Goal: Task Accomplishment & Management: Manage account settings

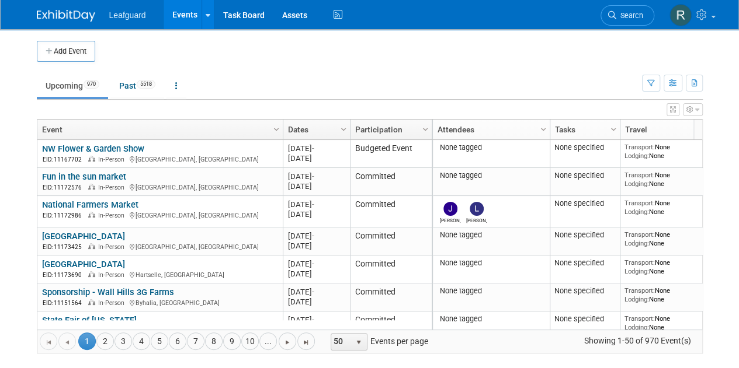
click at [690, 112] on icon "button" at bounding box center [689, 109] width 7 height 7
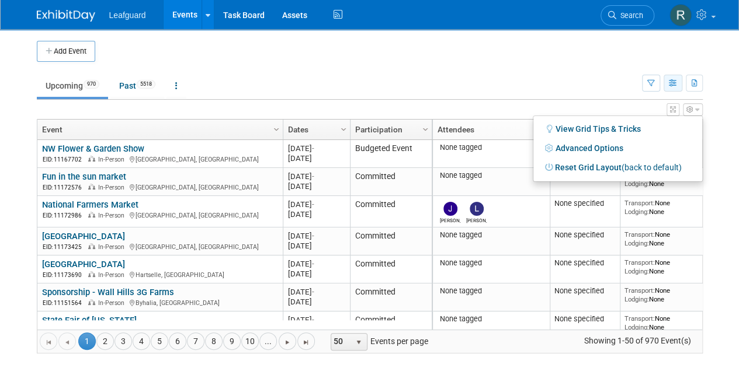
click at [673, 81] on icon "button" at bounding box center [673, 84] width 9 height 8
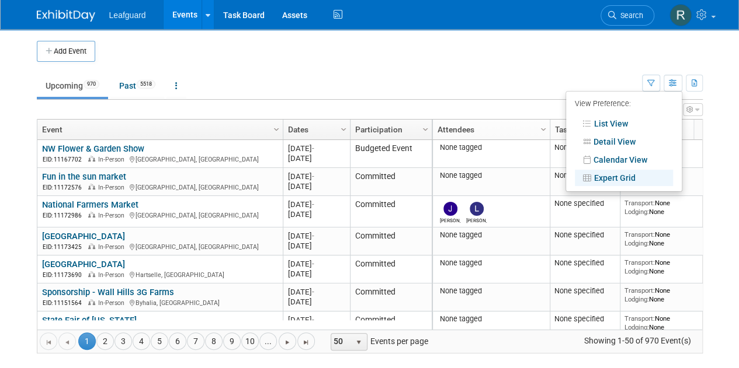
click at [616, 67] on td "Upcoming 970 Past 5518 All Events 6488 Past and Upcoming Grouped Annually Event…" at bounding box center [339, 81] width 605 height 38
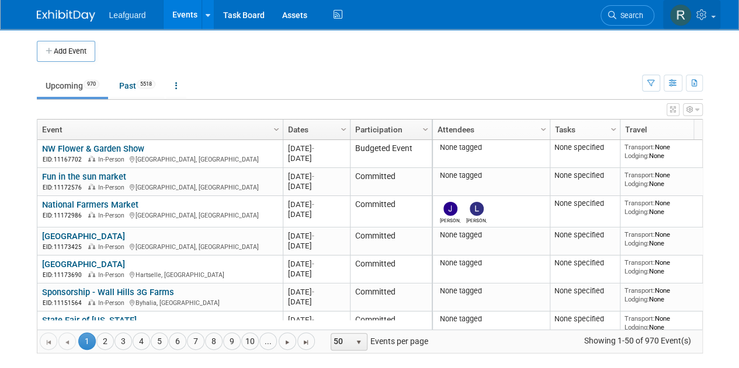
click at [702, 18] on icon at bounding box center [702, 14] width 13 height 11
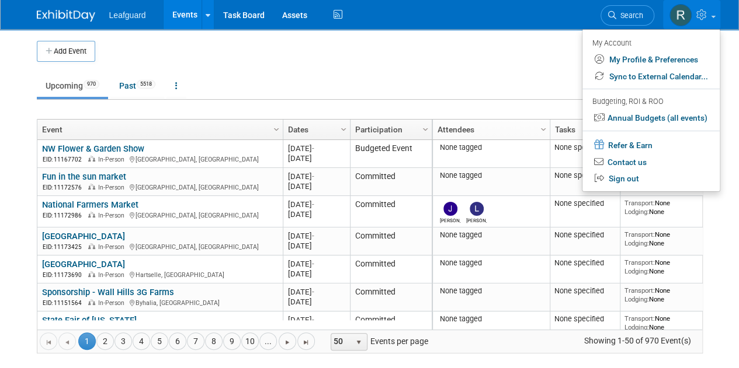
click at [538, 70] on td "Upcoming 970 Past 5518 All Events 6488 Past and Upcoming Grouped Annually Event…" at bounding box center [339, 81] width 605 height 38
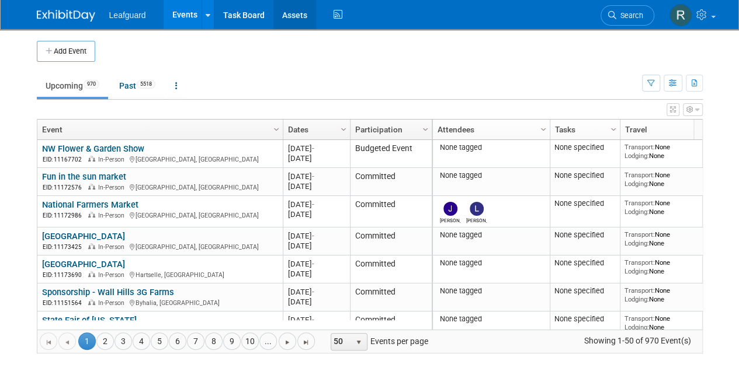
click at [287, 16] on link "Assets" at bounding box center [294, 14] width 43 height 29
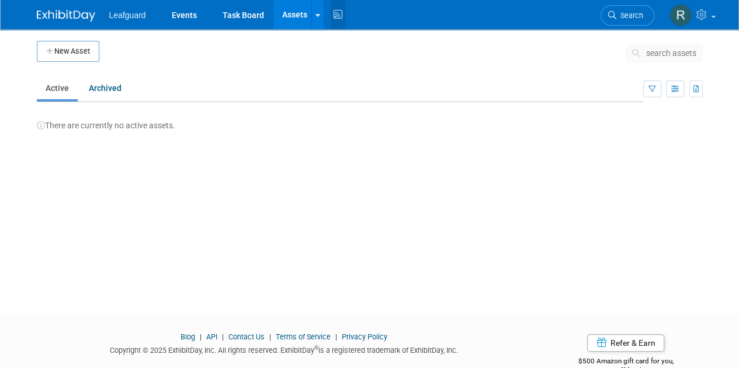
click at [336, 15] on icon at bounding box center [338, 15] width 15 height 18
click at [672, 84] on button "button" at bounding box center [675, 89] width 18 height 17
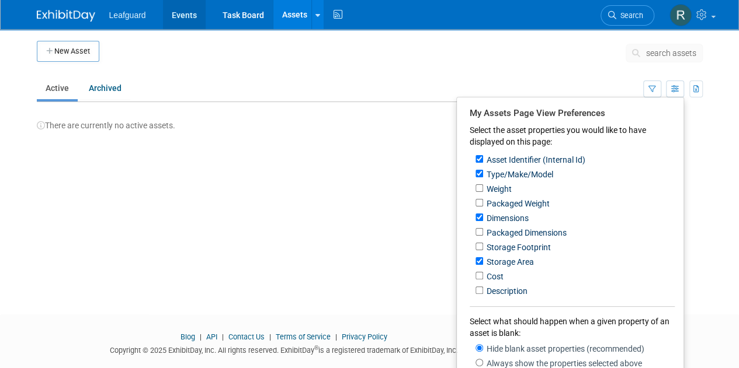
click at [173, 15] on link "Events" at bounding box center [184, 14] width 43 height 29
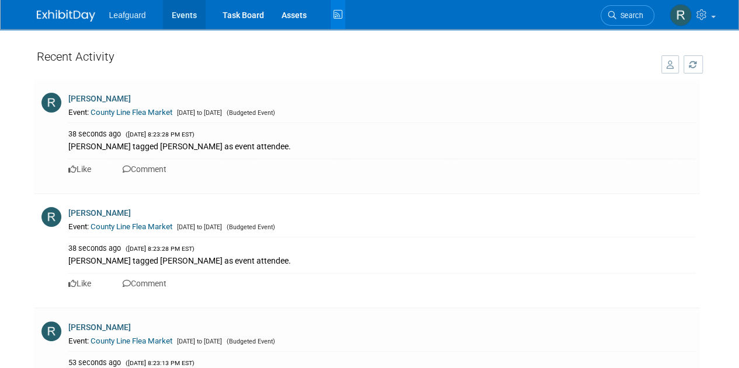
click at [179, 12] on link "Events" at bounding box center [184, 14] width 43 height 29
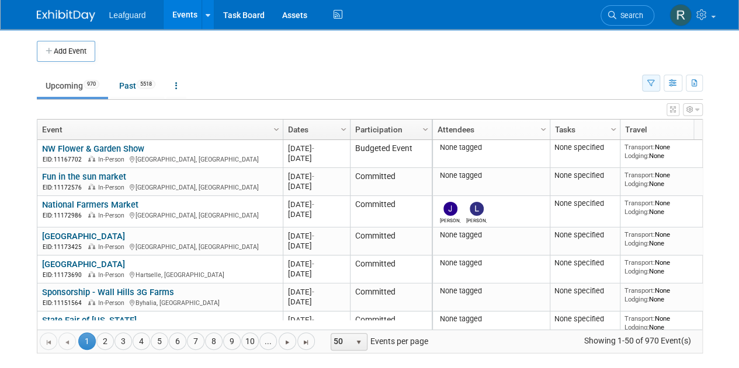
click at [649, 81] on icon "button" at bounding box center [651, 84] width 8 height 8
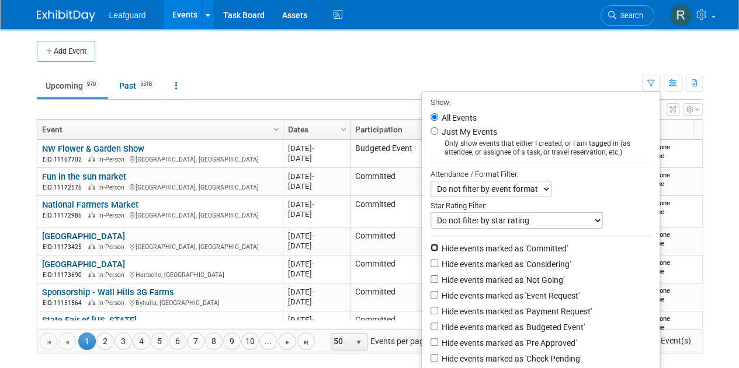
click at [430, 246] on input "Hide events marked as 'Committed'" at bounding box center [434, 248] width 8 height 8
checkbox input "true"
click at [430, 127] on input "Just My Events" at bounding box center [434, 131] width 8 height 8
radio input "true"
click at [542, 186] on select "Do not filter by event format Only show In-Person events Only show Virtual even…" at bounding box center [490, 189] width 121 height 16
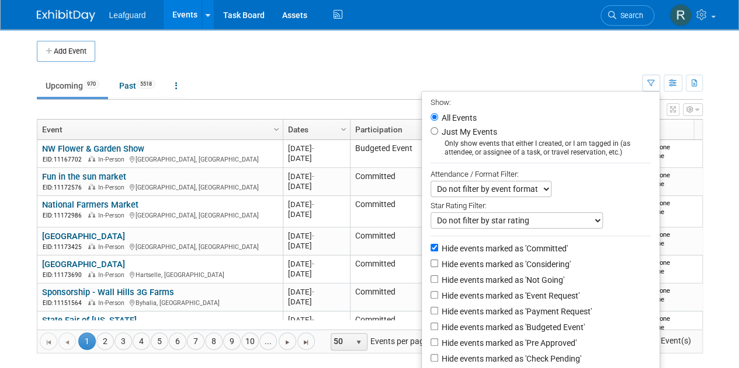
select select "1"
click at [430, 181] on select "Do not filter by event format Only show In-Person events Only show Virtual even…" at bounding box center [490, 189] width 121 height 16
click at [591, 218] on select "Do not filter by star rating Only show events with no ratings (0 stars) Only sh…" at bounding box center [516, 221] width 172 height 16
select select "100"
click at [430, 213] on select "Do not filter by star rating Only show events with no ratings (0 stars) Only sh…" at bounding box center [516, 221] width 172 height 16
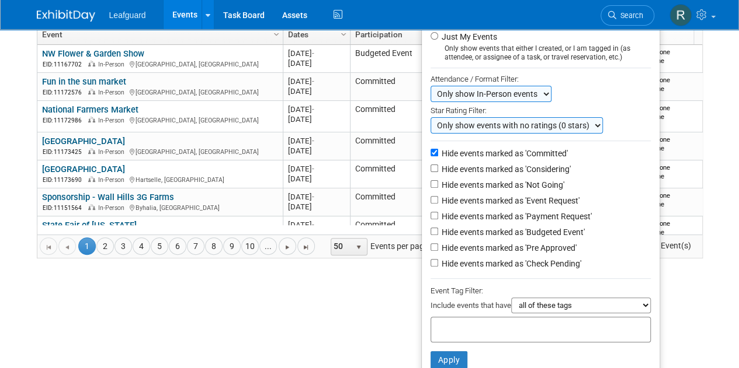
scroll to position [110, 0]
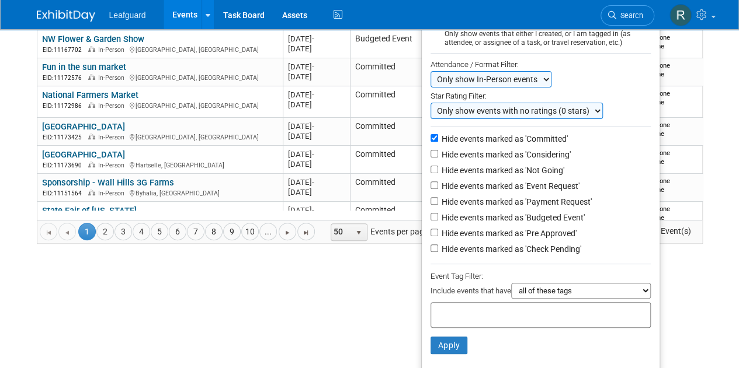
click at [648, 290] on select "all of these tags any one of these tags only and exactly these specific tags" at bounding box center [581, 291] width 140 height 16
click at [471, 312] on input "text" at bounding box center [482, 314] width 93 height 12
type input "Huntsville"
click at [450, 344] on button "Apply" at bounding box center [448, 346] width 37 height 18
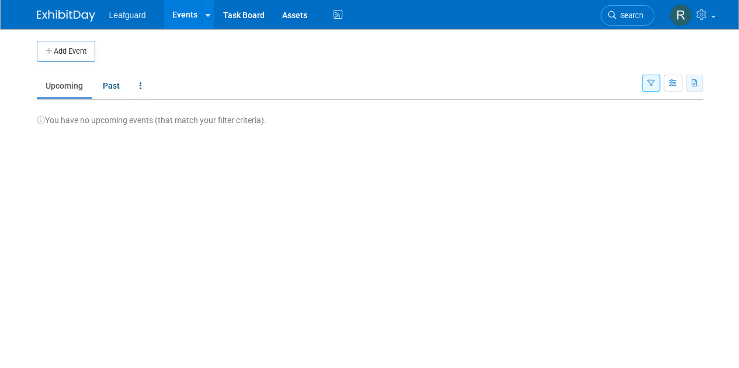
click at [693, 82] on icon "button" at bounding box center [694, 84] width 6 height 8
click at [621, 119] on link "Export All (6488 Events)" at bounding box center [644, 120] width 98 height 16
drag, startPoint x: 621, startPoint y: 119, endPoint x: 563, endPoint y: 96, distance: 62.9
click at [563, 96] on div "Add Event New Event Duplicate Event Warning There is another event in your work…" at bounding box center [369, 161] width 683 height 265
click at [706, 17] on icon at bounding box center [702, 14] width 13 height 11
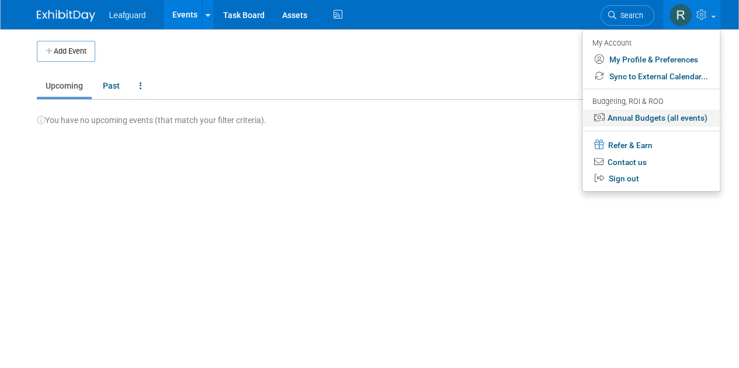
click at [635, 116] on link "Annual Budgets (all events)" at bounding box center [650, 118] width 137 height 17
